Goal: Navigation & Orientation: Find specific page/section

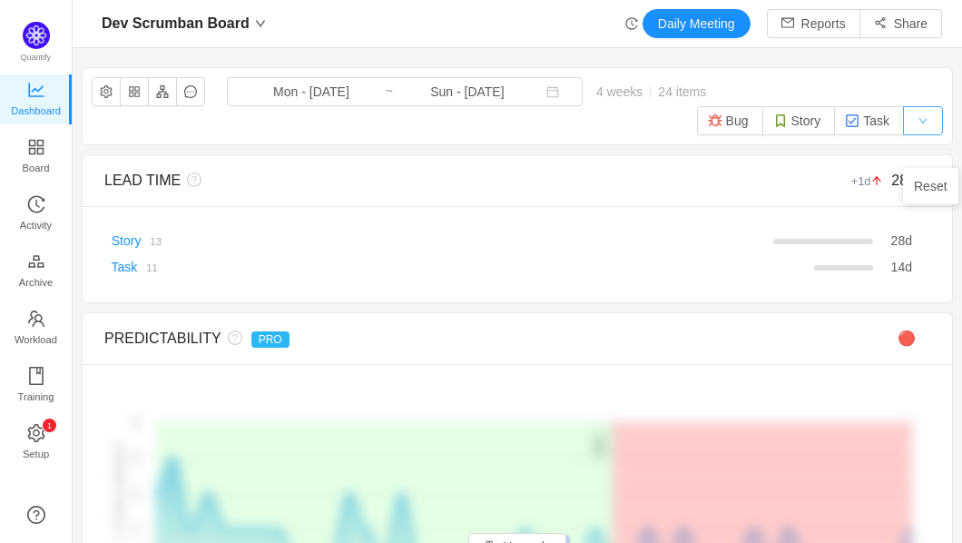
click at [933, 135] on button "button" at bounding box center [923, 120] width 40 height 29
click at [29, 157] on span "Board" at bounding box center [36, 168] width 27 height 36
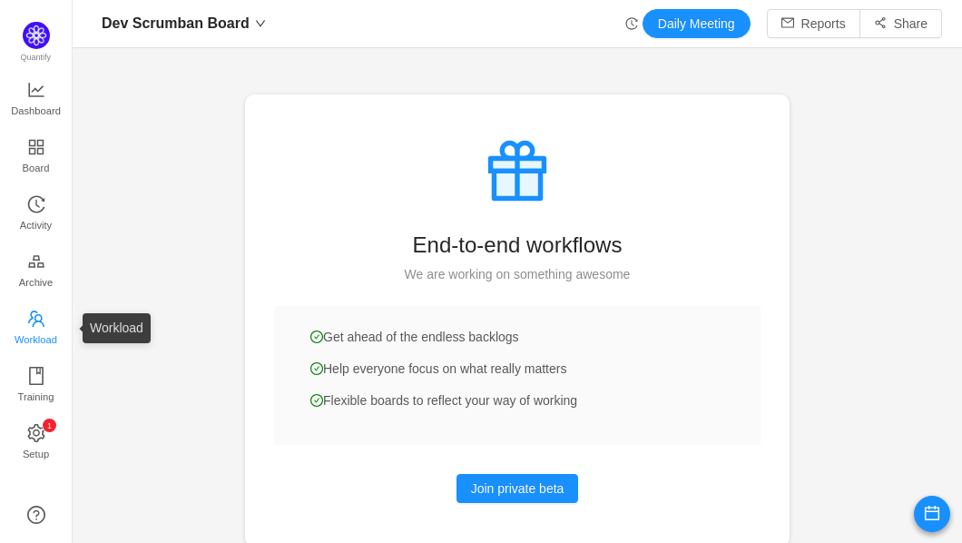
click at [41, 337] on span "Workload" at bounding box center [36, 339] width 43 height 36
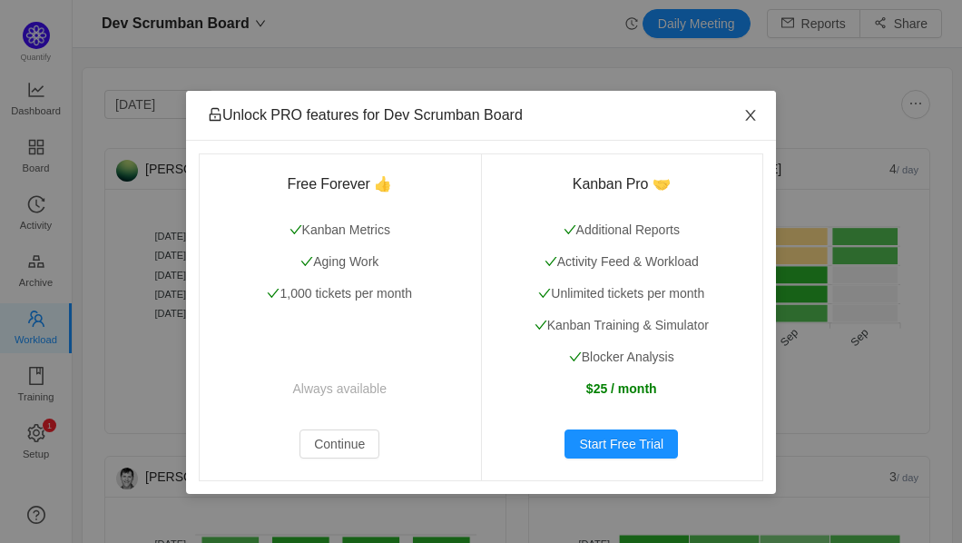
click at [749, 123] on icon "icon: close" at bounding box center [750, 115] width 15 height 15
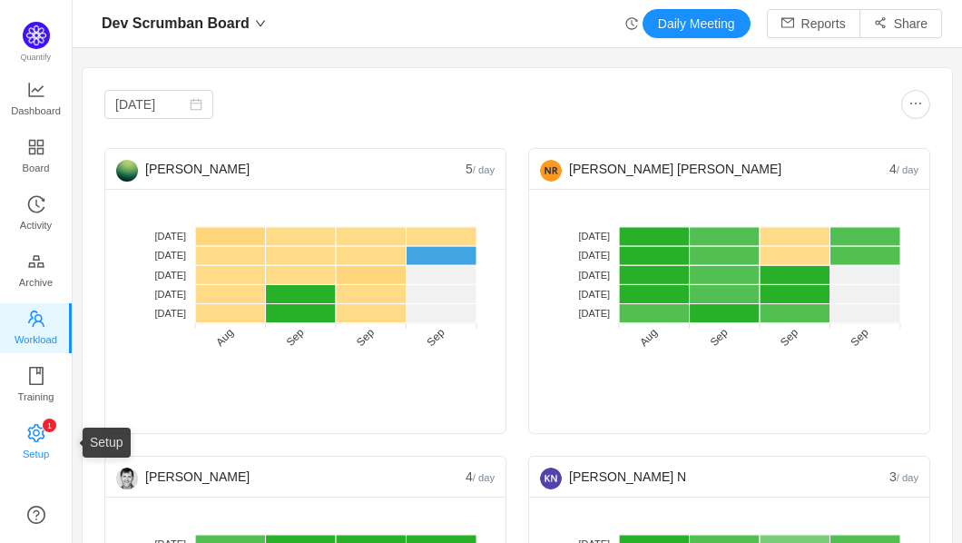
click at [32, 446] on span "Setup" at bounding box center [36, 454] width 26 height 36
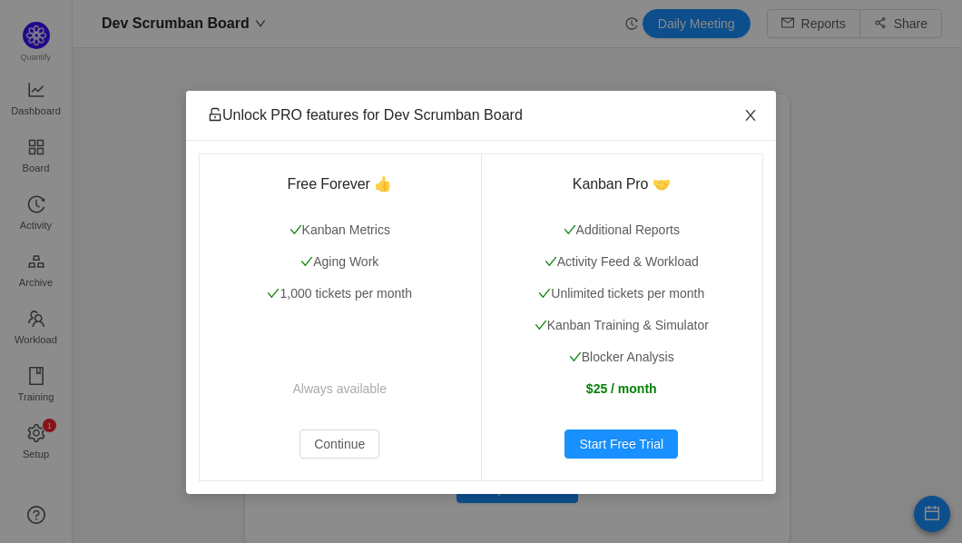
click at [753, 117] on icon "icon: close" at bounding box center [750, 115] width 15 height 15
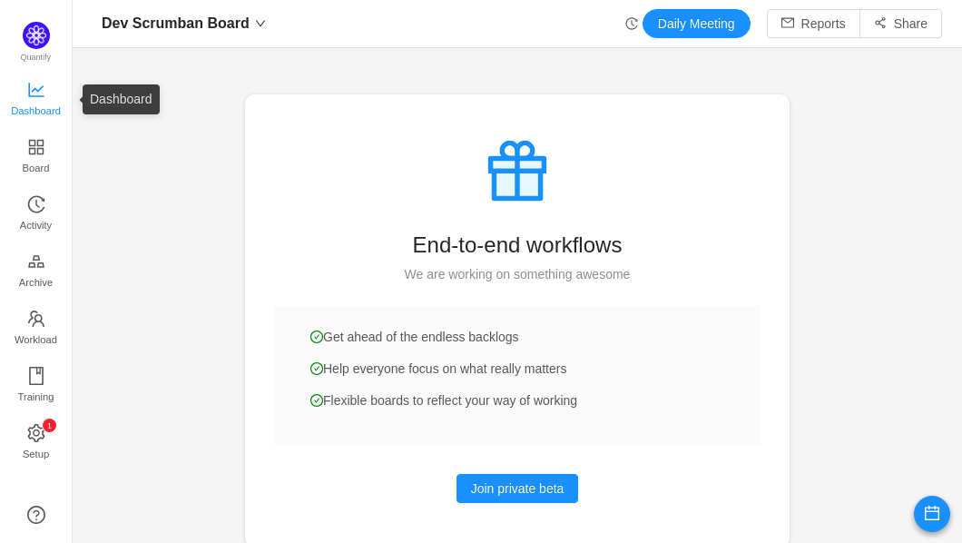
click at [27, 90] on link "Dashboard" at bounding box center [36, 100] width 18 height 36
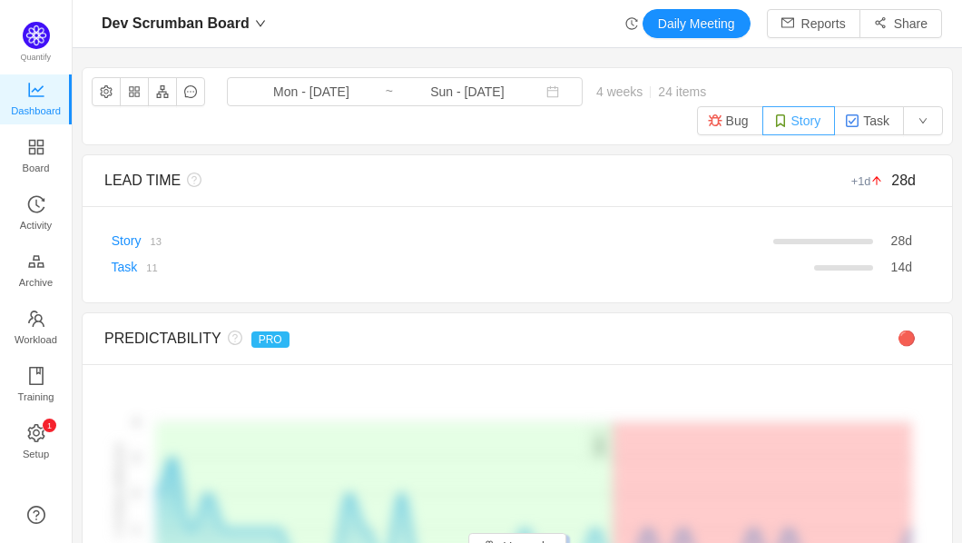
click at [804, 135] on button "Story" at bounding box center [799, 120] width 74 height 29
